Goal: Go to known website: Go to known website

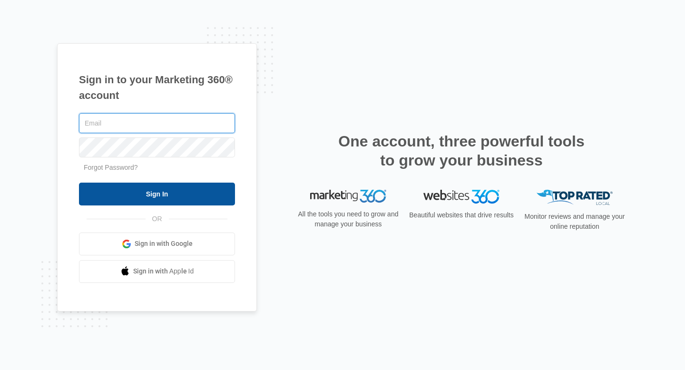
type input "community@bareblends.com"
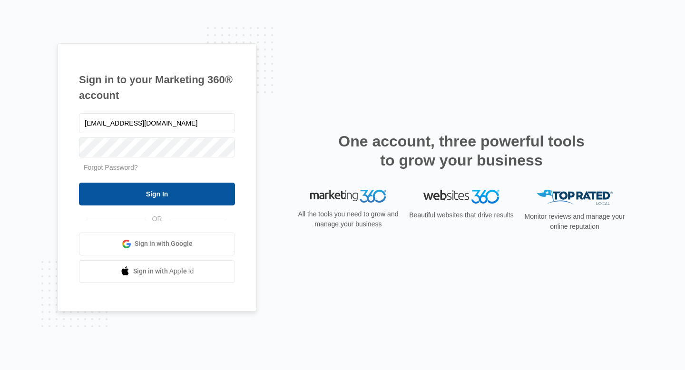
click at [108, 188] on input "Sign In" at bounding box center [157, 194] width 156 height 23
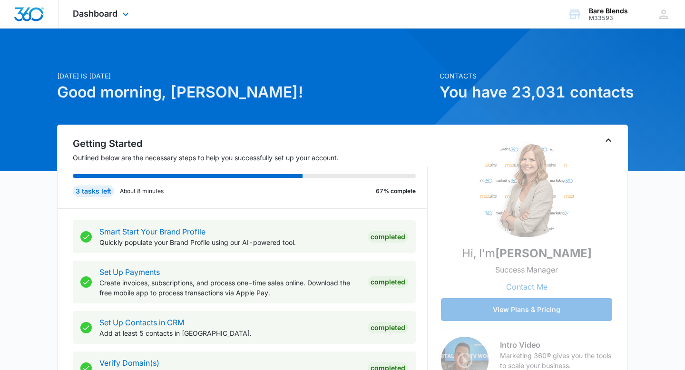
click at [100, 22] on div "Dashboard Apps Reputation Websites Forms CRM Email Social Shop Payments POS Con…" at bounding box center [102, 14] width 87 height 28
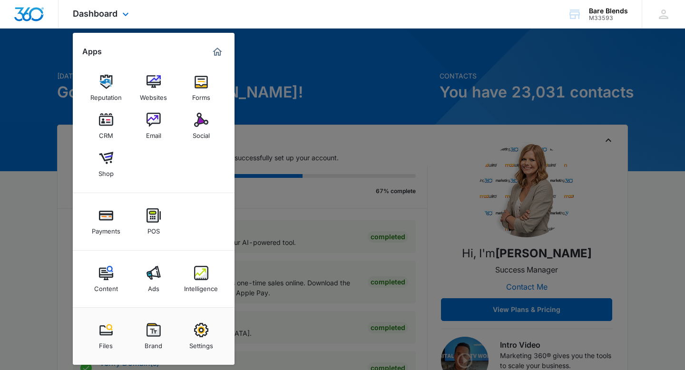
scroll to position [1, 0]
click at [157, 92] on div "Websites" at bounding box center [153, 94] width 27 height 12
